Goal: Use online tool/utility: Utilize a website feature to perform a specific function

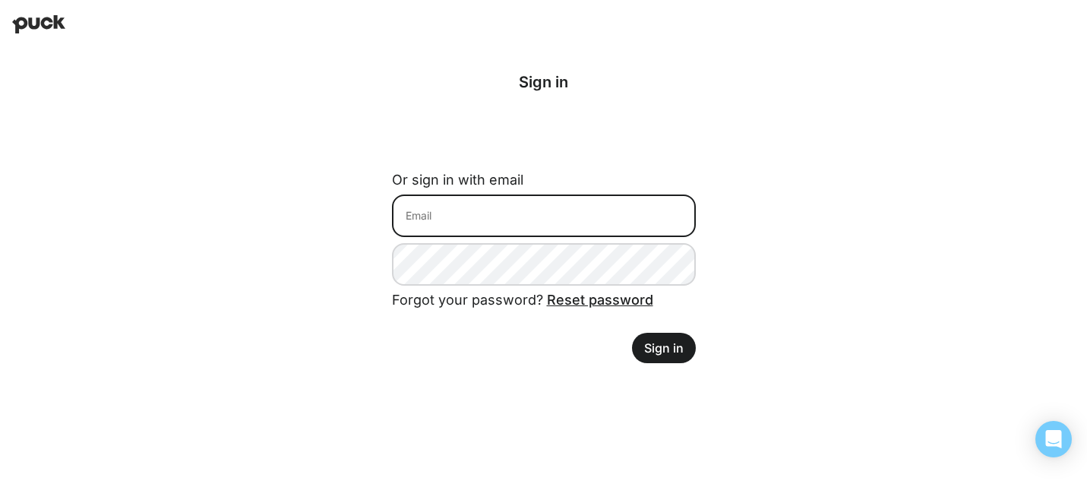
type input "[PERSON_NAME][EMAIL_ADDRESS][PERSON_NAME][DOMAIN_NAME]"
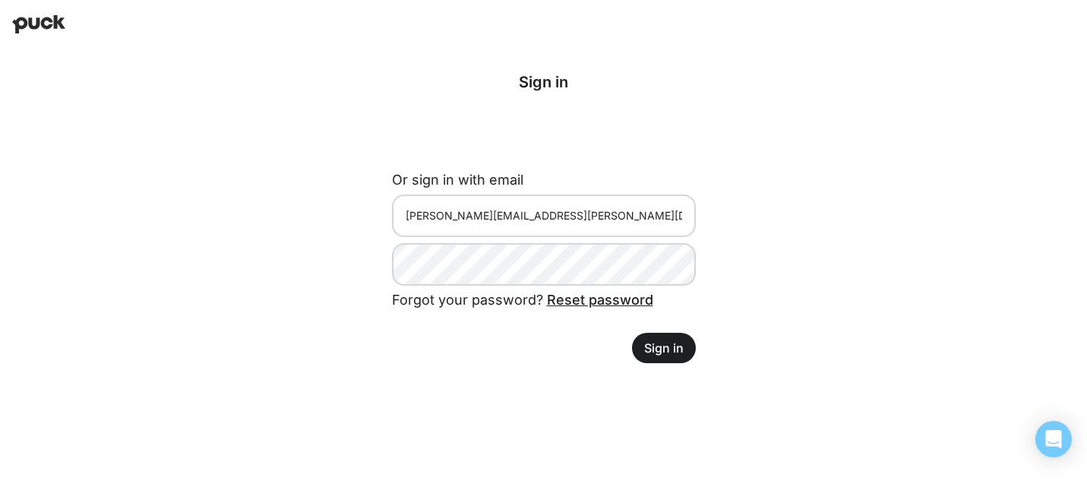
click at [662, 345] on button "Sign in" at bounding box center [664, 348] width 64 height 30
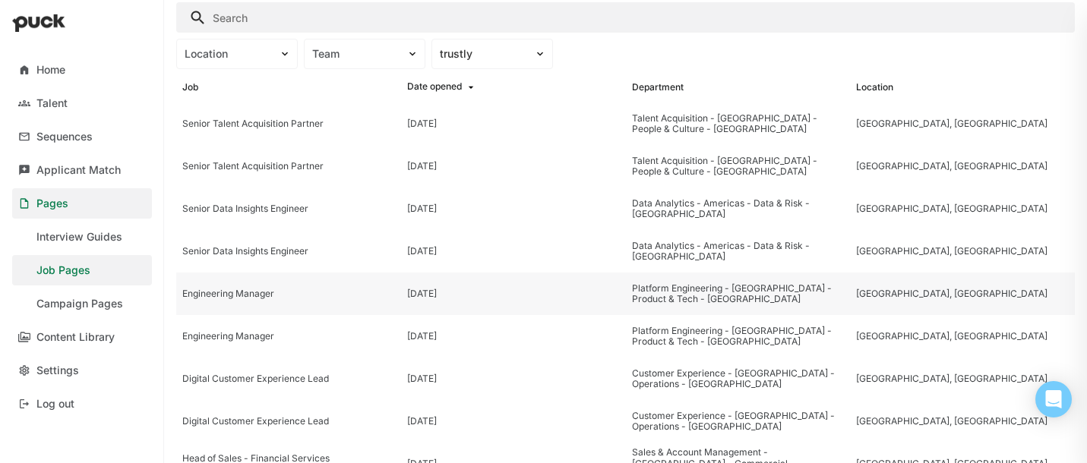
scroll to position [50, 0]
click at [276, 56] on div "Location" at bounding box center [228, 54] width 102 height 16
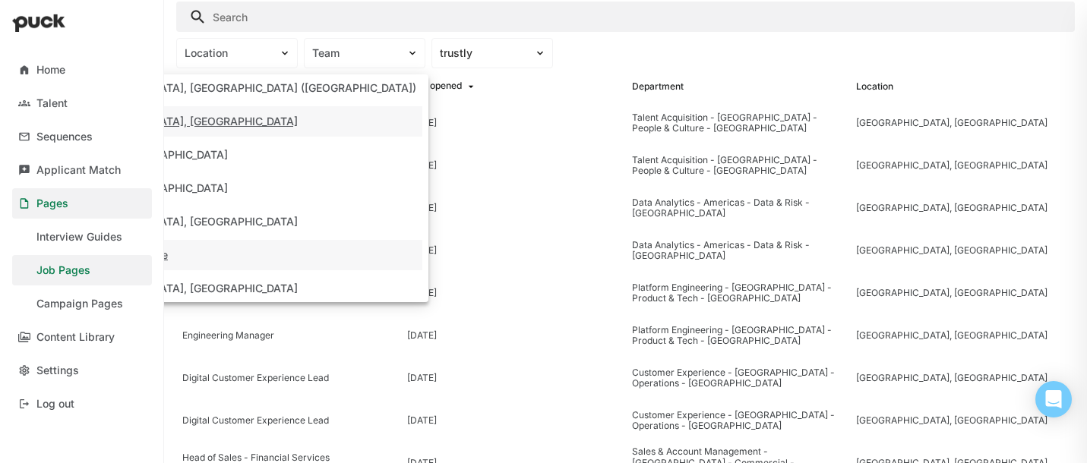
scroll to position [115, 0]
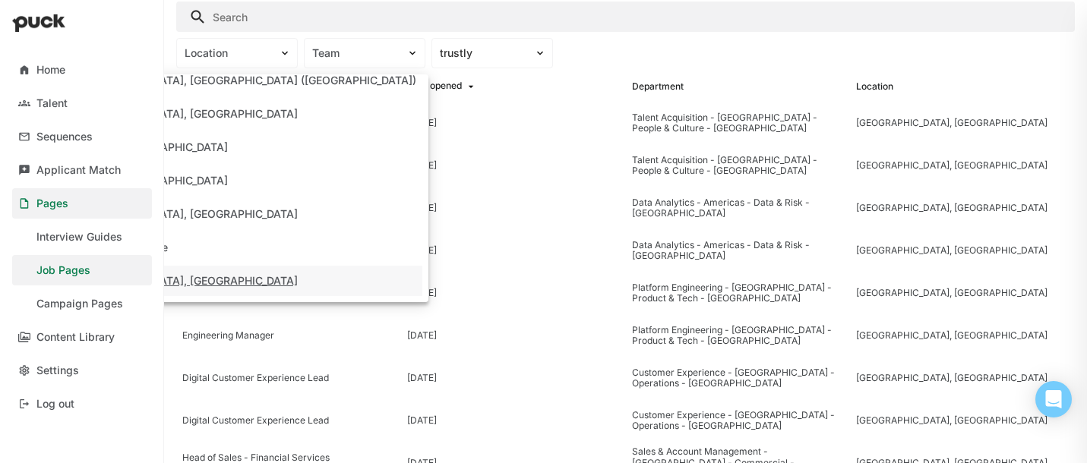
click at [261, 271] on div "[GEOGRAPHIC_DATA], [GEOGRAPHIC_DATA]" at bounding box center [237, 281] width 371 height 30
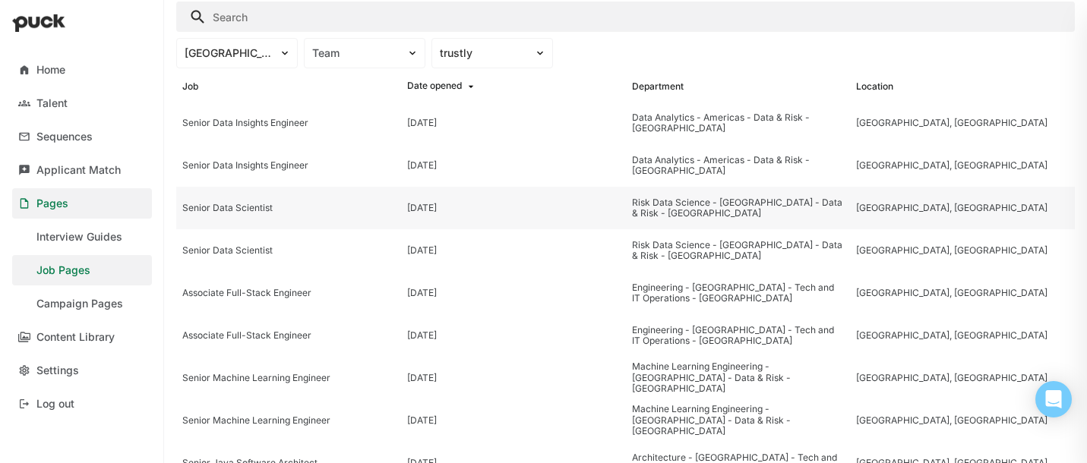
click at [210, 207] on div "Senior Data Scientist" at bounding box center [288, 208] width 213 height 11
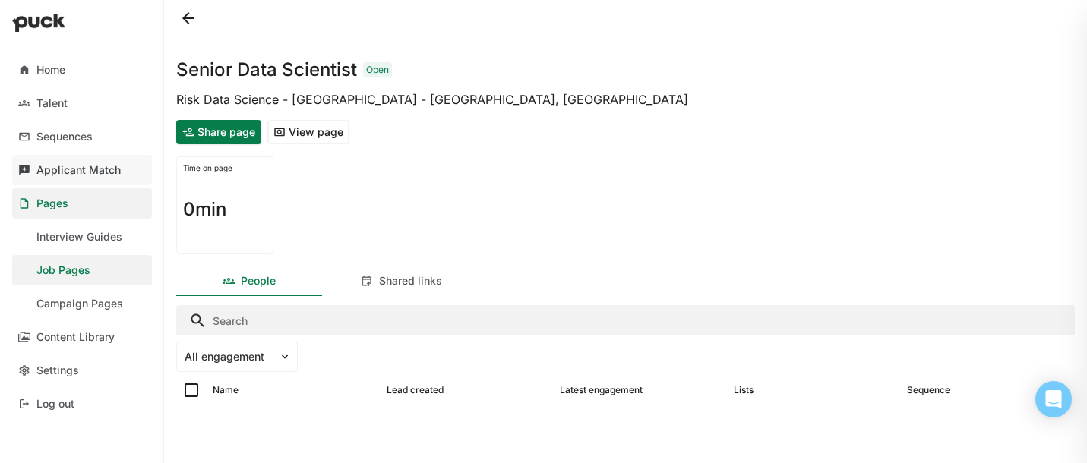
click at [90, 174] on div "Applicant Match" at bounding box center [78, 170] width 84 height 13
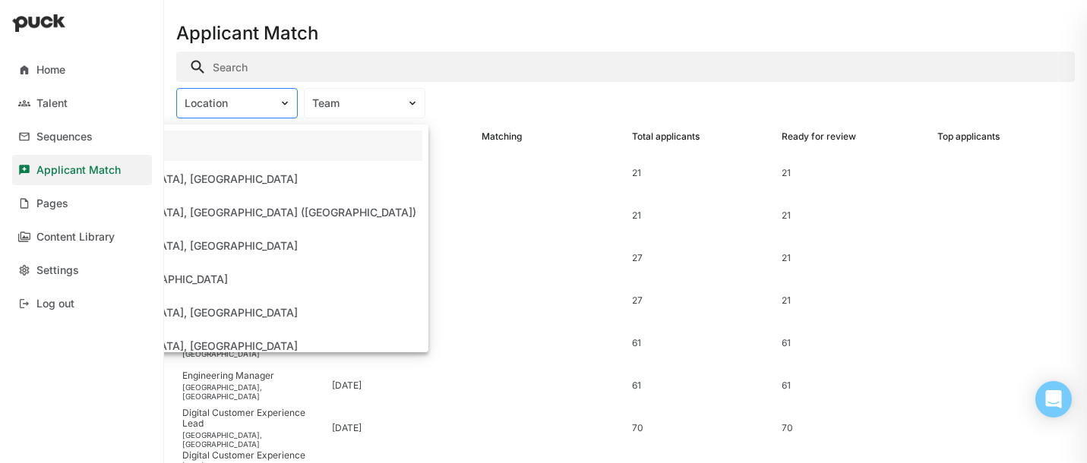
click at [240, 104] on div "Location" at bounding box center [228, 103] width 87 height 13
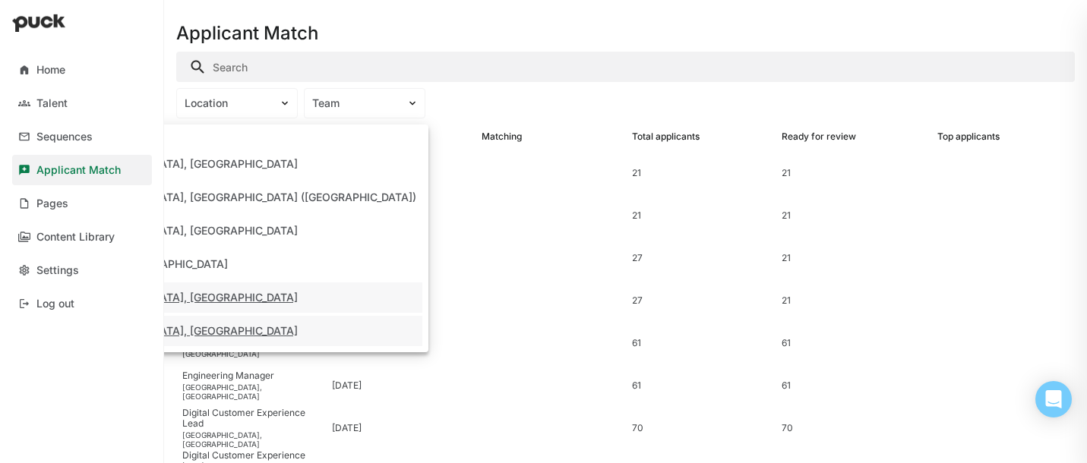
scroll to position [14, 0]
click at [235, 333] on div "[GEOGRAPHIC_DATA], [GEOGRAPHIC_DATA]" at bounding box center [187, 332] width 222 height 13
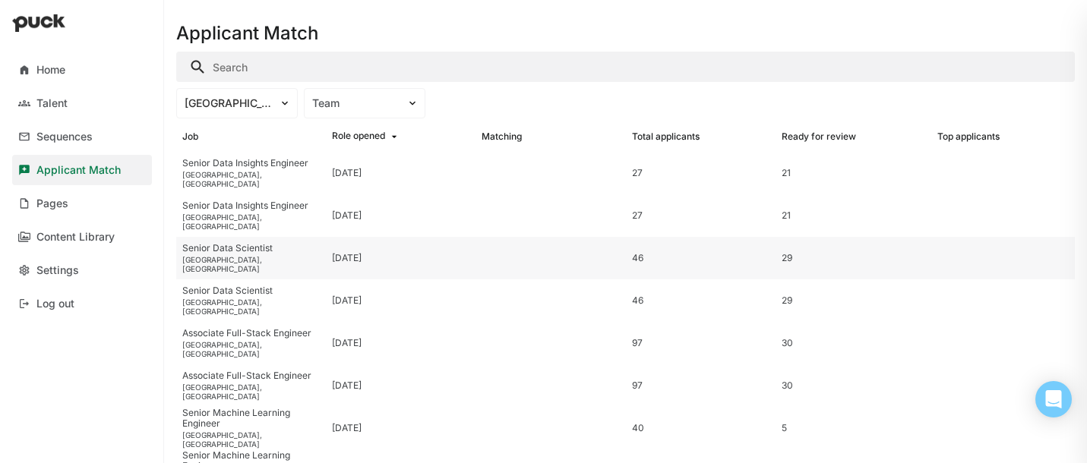
click at [235, 254] on div "Senior Data Scientist" at bounding box center [250, 248] width 137 height 11
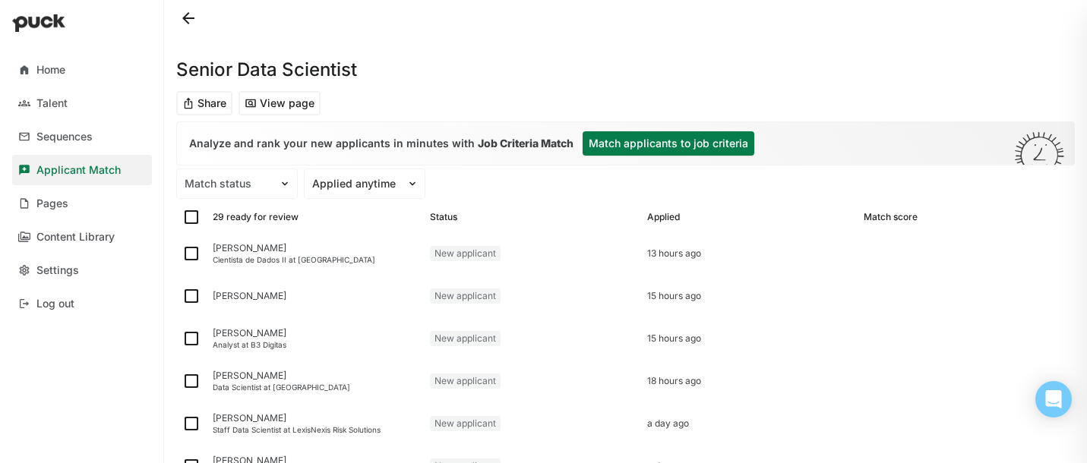
click at [670, 147] on button "Match applicants to job criteria" at bounding box center [669, 143] width 172 height 24
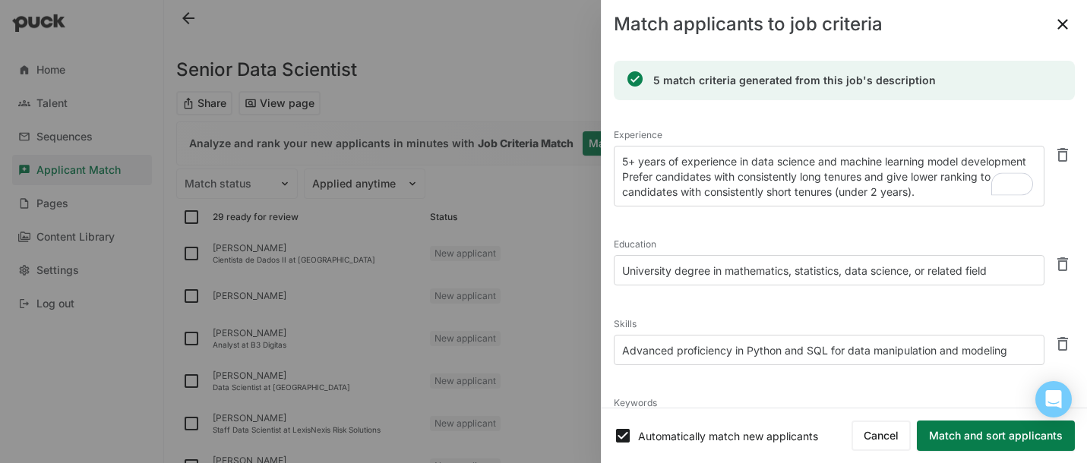
drag, startPoint x: 634, startPoint y: 177, endPoint x: 927, endPoint y: 198, distance: 293.2
click at [927, 198] on textarea "5+ years of experience in data science and machine learning model development P…" at bounding box center [829, 176] width 431 height 61
drag, startPoint x: 621, startPoint y: 176, endPoint x: 952, endPoint y: 198, distance: 331.9
click at [952, 198] on textarea "5+ years of experience in data science and machine learning model development P…" at bounding box center [829, 176] width 431 height 61
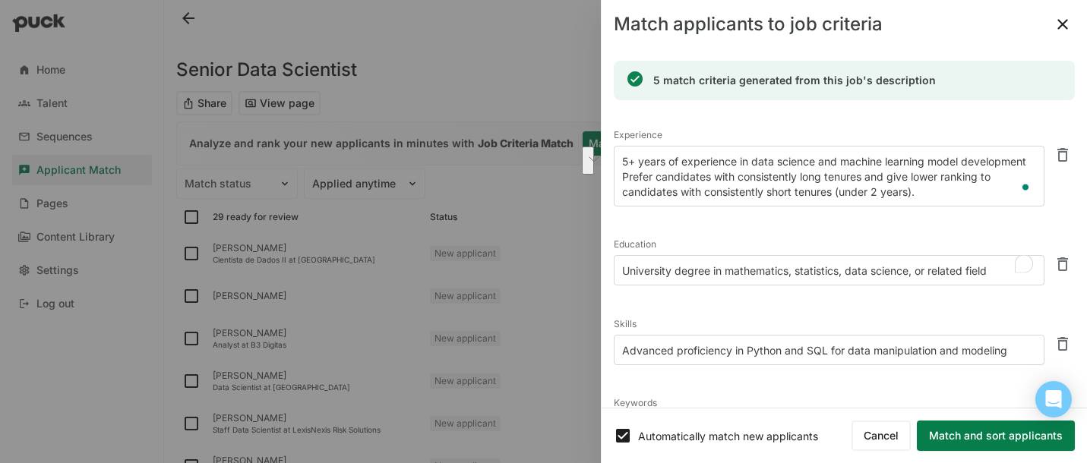
click at [773, 263] on textarea "University degree in mathematics, statistics, data science, or related field" at bounding box center [829, 270] width 431 height 30
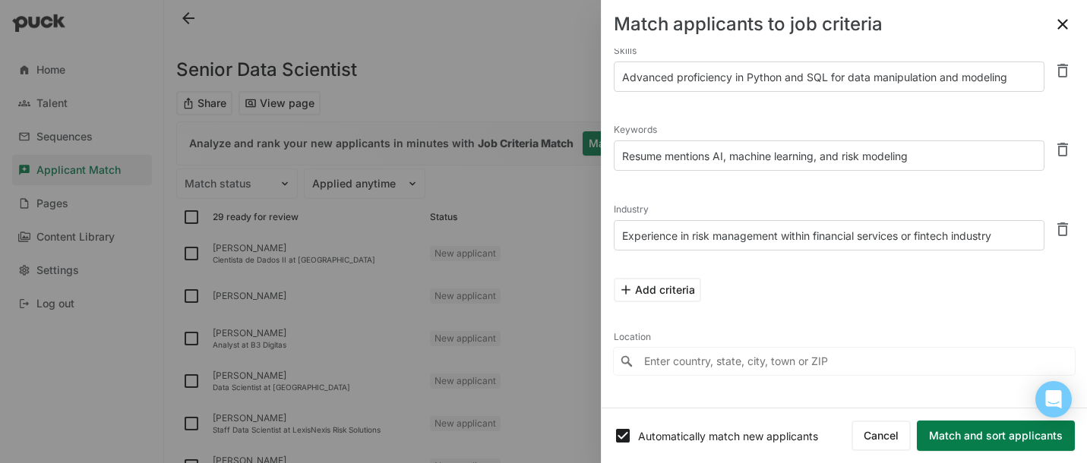
click at [966, 437] on button "Match and sort applicants" at bounding box center [996, 436] width 158 height 30
